Goal: Task Accomplishment & Management: Complete application form

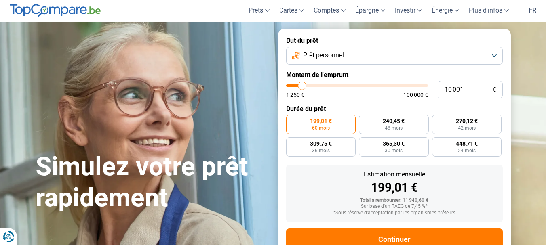
scroll to position [32, 0]
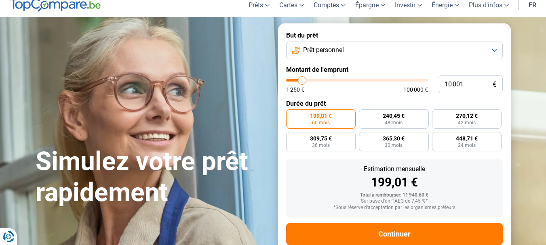
click at [472, 44] on button "Prêt personnel" at bounding box center [394, 51] width 217 height 18
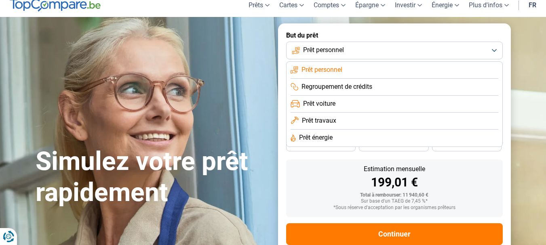
click at [472, 44] on button "Prêt personnel" at bounding box center [394, 51] width 217 height 18
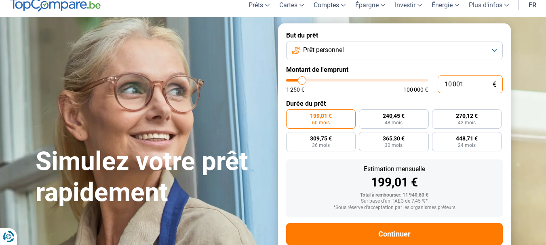
drag, startPoint x: 466, startPoint y: 82, endPoint x: 437, endPoint y: 84, distance: 29.1
click at [438, 84] on input "10 001" at bounding box center [470, 85] width 65 height 18
type input "1"
type input "1250"
type input "15"
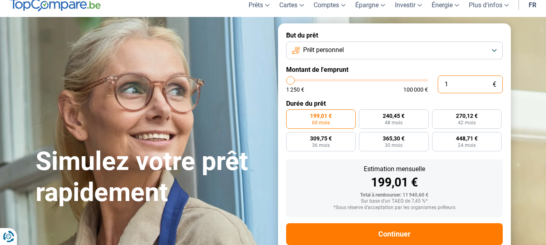
type input "1250"
type input "150"
type input "1250"
type input "1 500"
type input "1500"
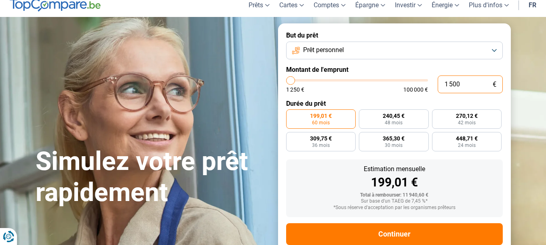
type input "15 000"
type input "15000"
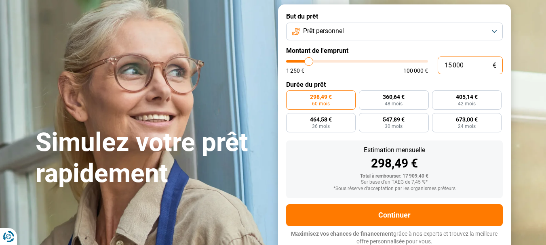
type input "15 000"
click at [315, 91] on label "298,49 € 60 mois" at bounding box center [321, 100] width 70 height 19
click at [291, 91] on input "298,49 € 60 mois" at bounding box center [288, 93] width 5 height 5
